Goal: Find specific page/section

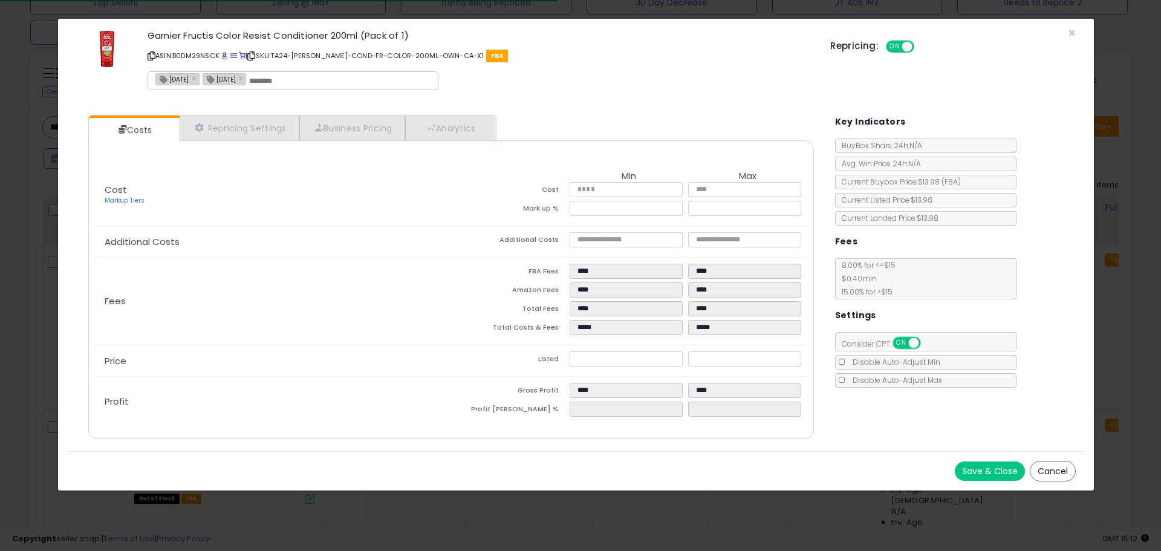
scroll to position [604342, 603951]
click at [1071, 33] on span "×" at bounding box center [1072, 33] width 8 height 18
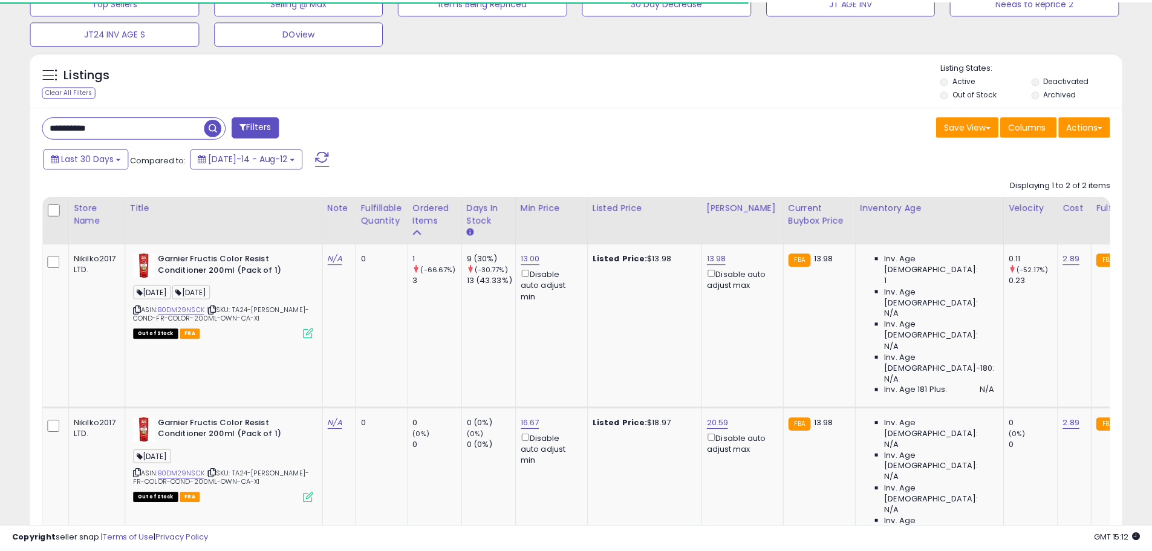
scroll to position [604342, 603957]
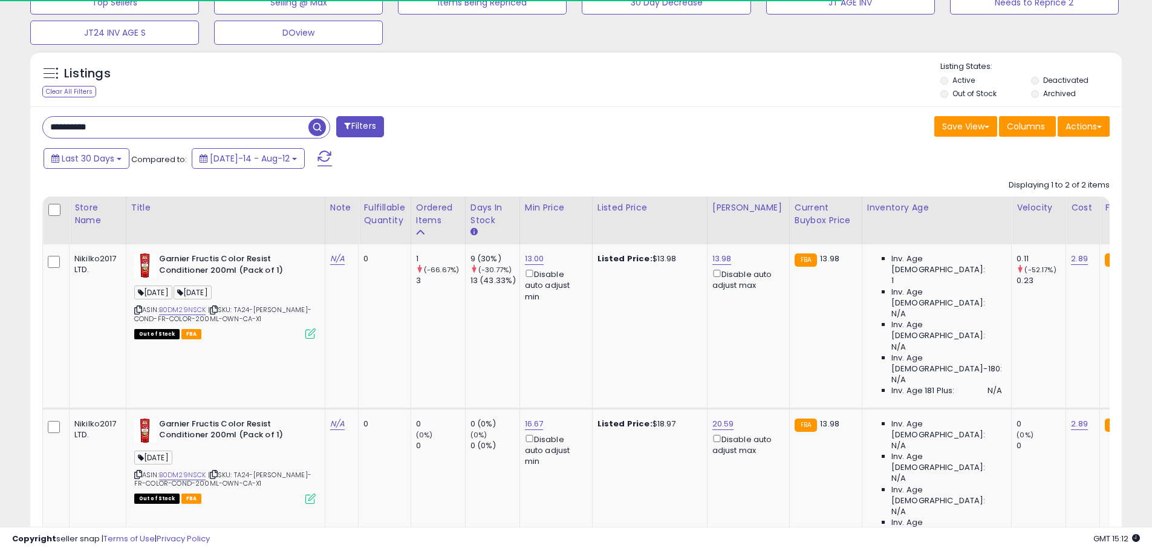
click at [86, 126] on input "**********" at bounding box center [175, 127] width 265 height 21
paste input "text"
click at [318, 129] on span "button" at bounding box center [318, 127] width 18 height 18
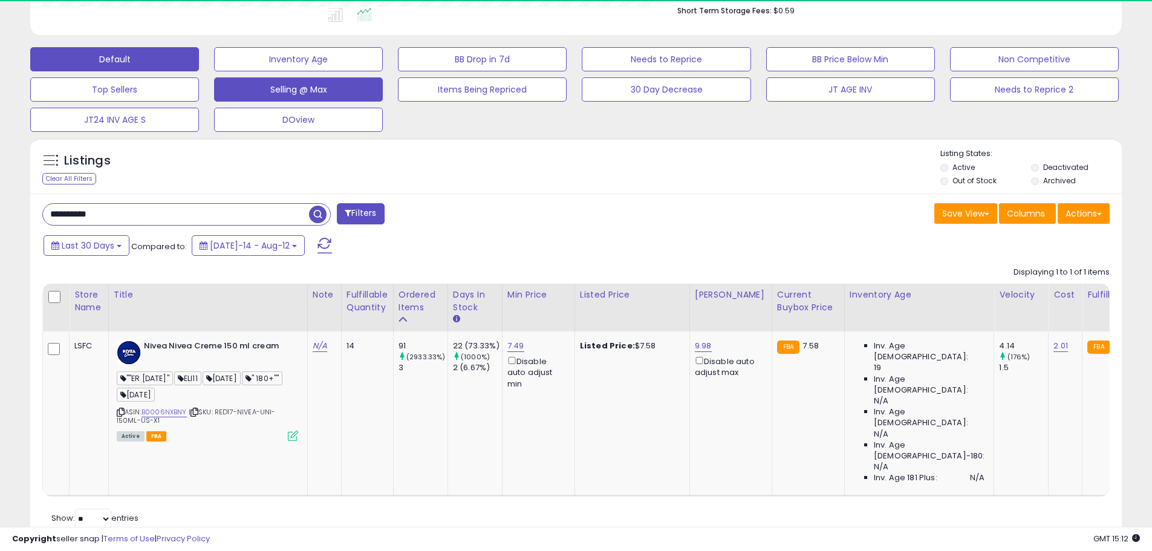
scroll to position [248, 633]
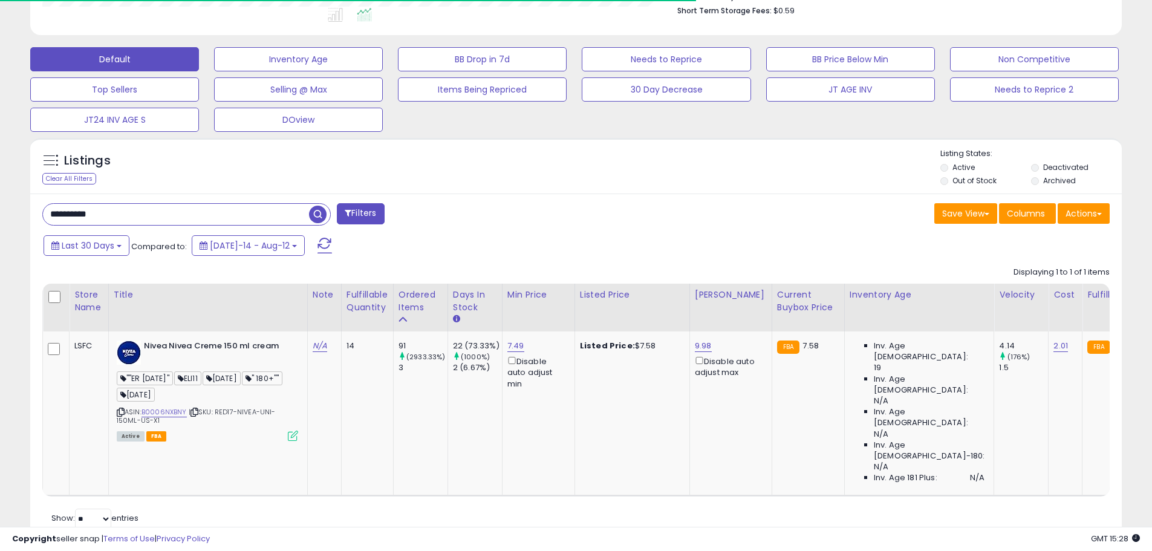
click at [74, 215] on input "**********" at bounding box center [176, 214] width 266 height 21
paste input "text"
type input "**********"
click at [323, 206] on span "button" at bounding box center [318, 215] width 18 height 18
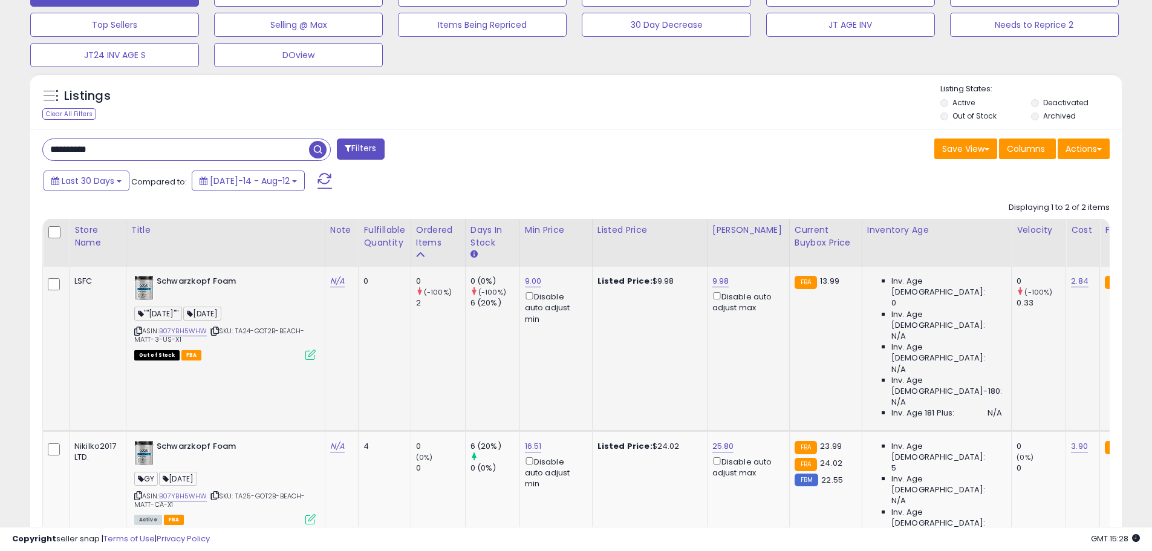
click at [317, 354] on td "Schwarzkopf Foam ""[DATE]"" [DATE] ASIN: B07YBH5WHW | SKU: TA24-GOT2B-BEACH-MAT…" at bounding box center [225, 349] width 199 height 164
click at [312, 354] on icon at bounding box center [310, 354] width 10 height 10
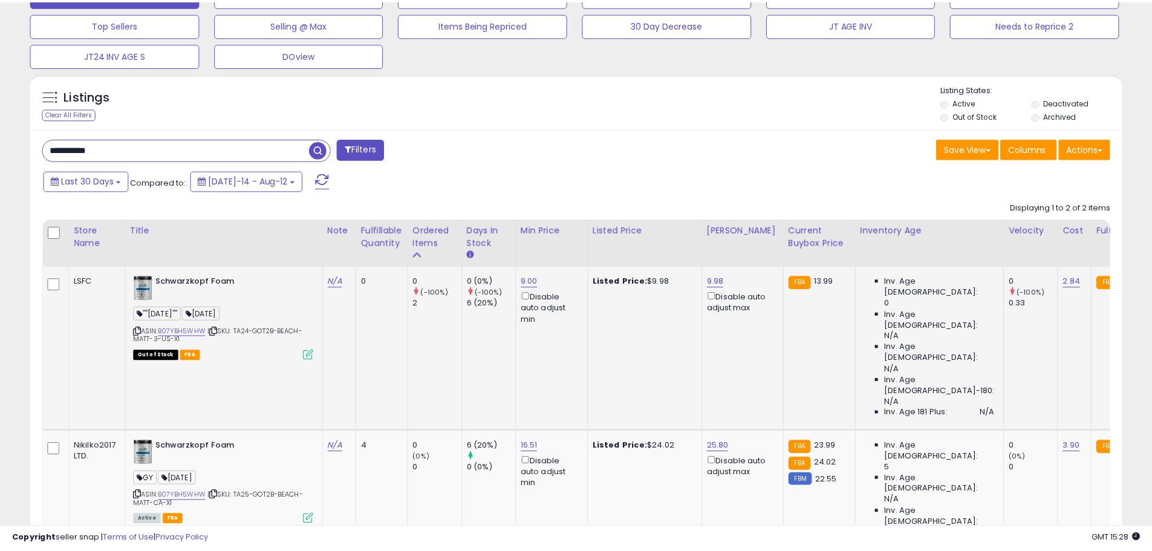
scroll to position [248, 638]
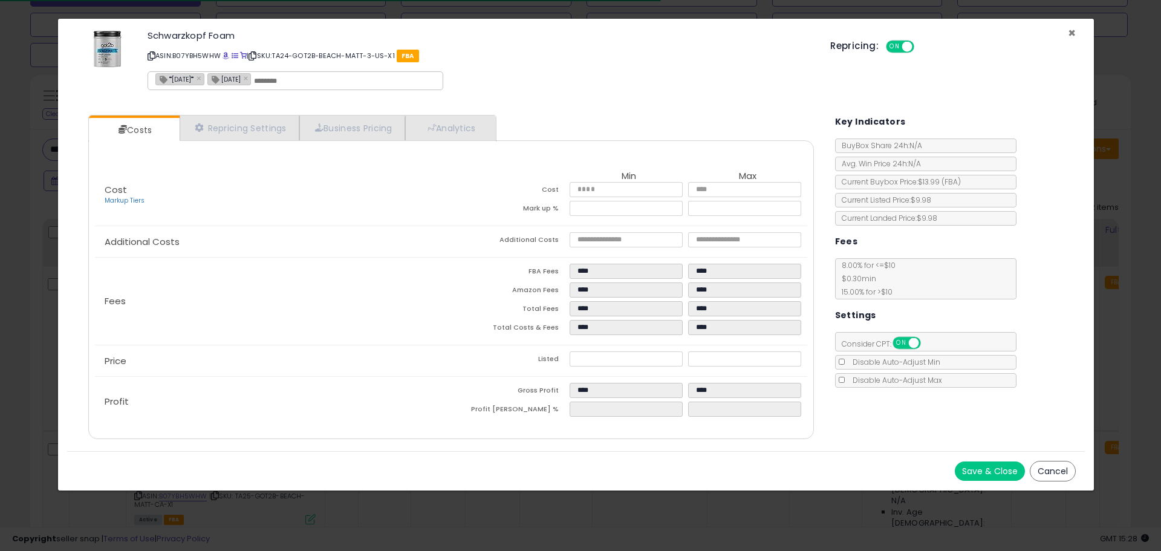
click at [1077, 28] on div "Schwarzkopf Foam ASIN: B07YBH5WHW | SKU: TA24-GOT2B-BEACH-MATT-3-US-X1 FBA ""[D…" at bounding box center [576, 62] width 1018 height 69
click at [1073, 31] on span "×" at bounding box center [1072, 33] width 8 height 18
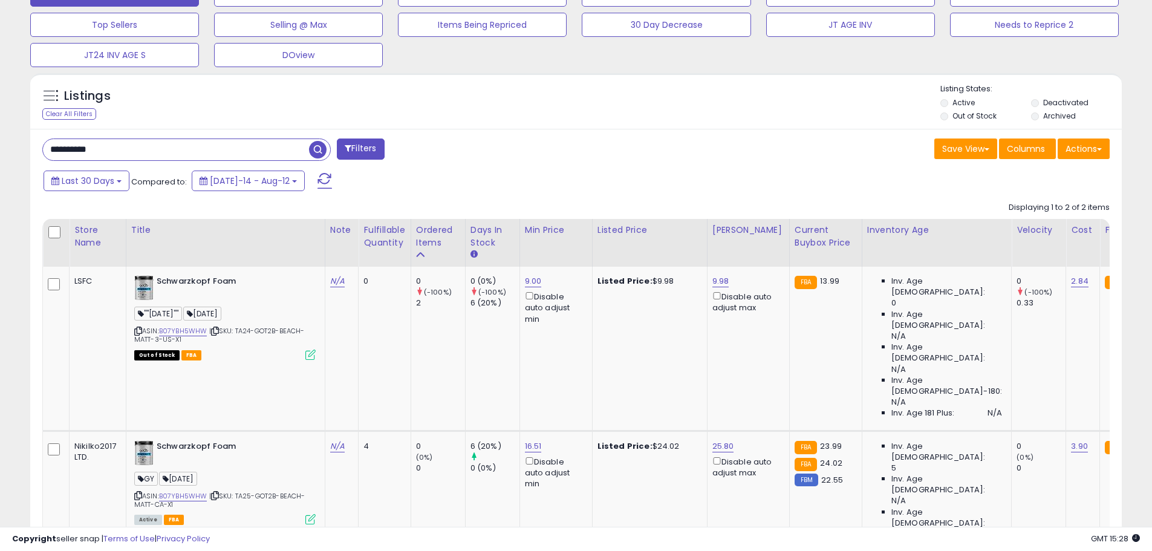
scroll to position [604342, 603957]
